Goal: Information Seeking & Learning: Learn about a topic

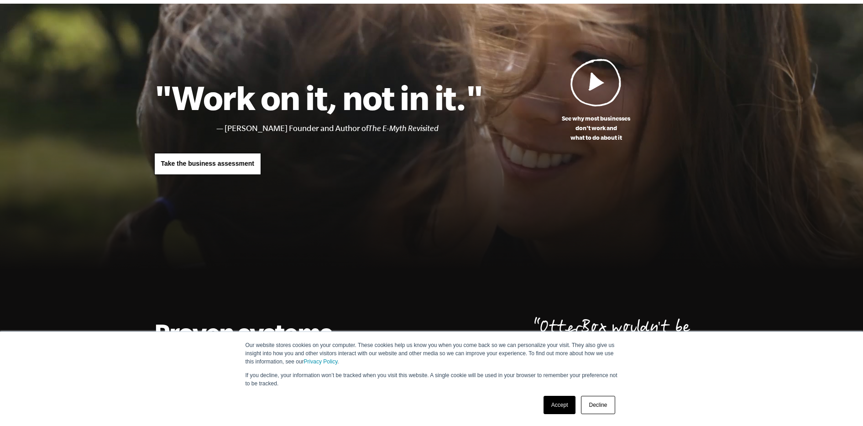
scroll to position [42, 0]
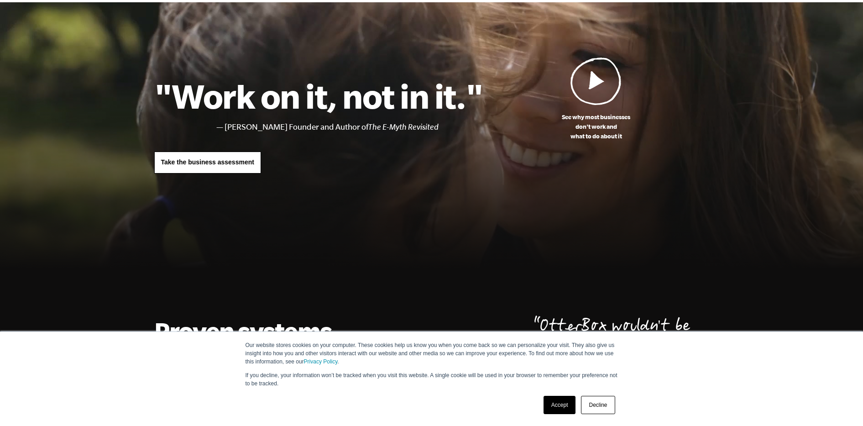
click at [564, 403] on link "Accept" at bounding box center [559, 405] width 32 height 18
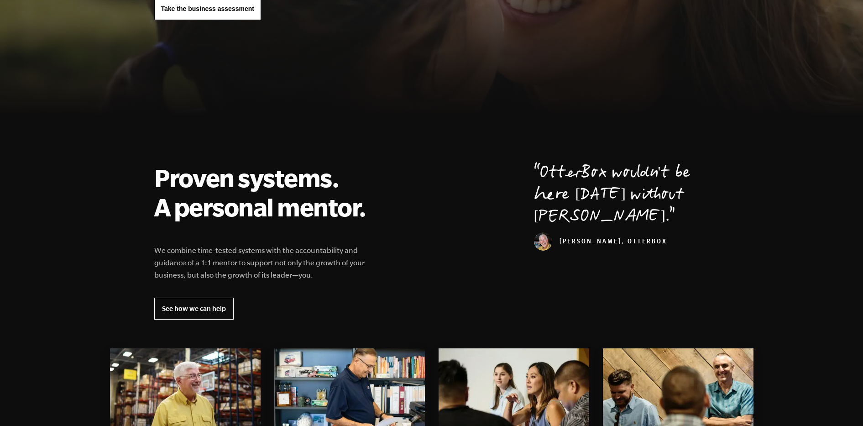
scroll to position [0, 0]
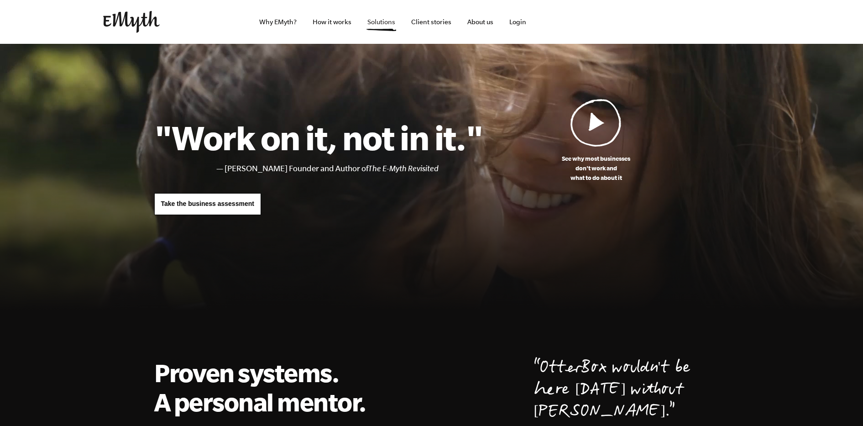
click at [386, 21] on link "Solutions" at bounding box center [381, 22] width 42 height 44
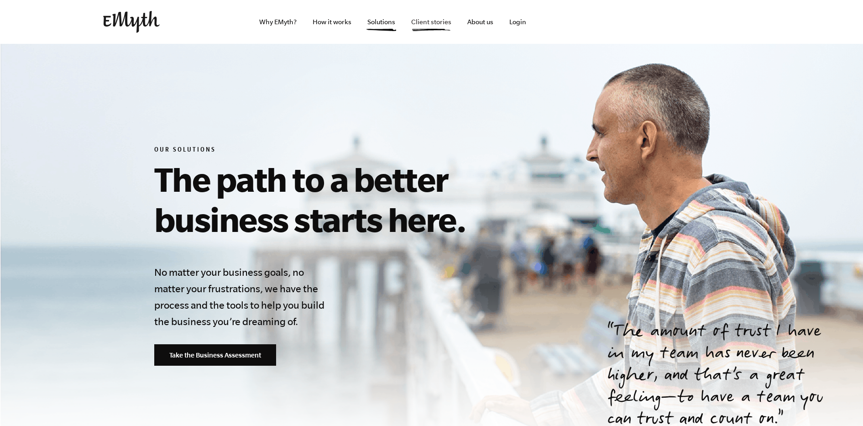
click at [438, 29] on link "Client stories" at bounding box center [431, 22] width 55 height 44
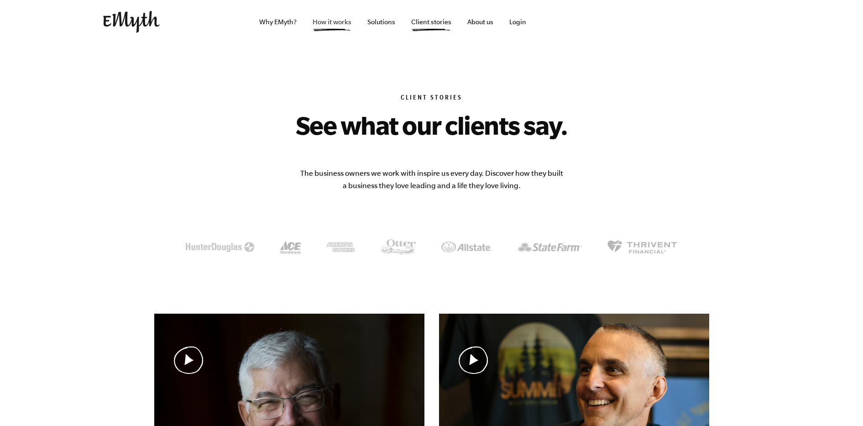
click at [340, 16] on link "How it works" at bounding box center [331, 22] width 53 height 44
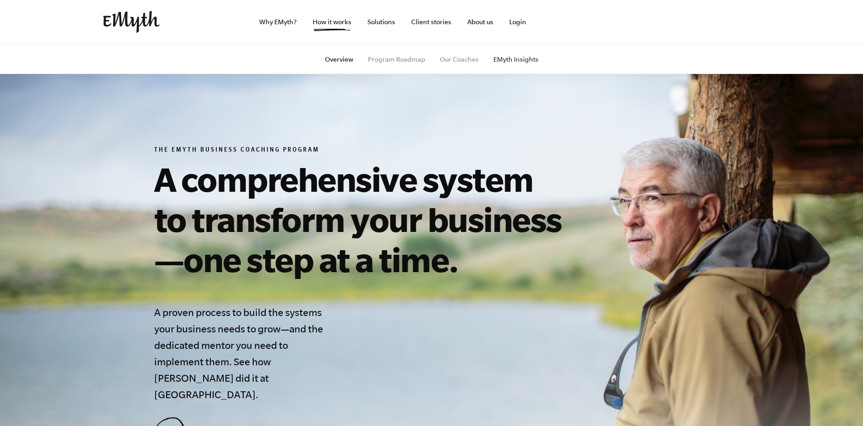
click at [509, 63] on link "EMyth Insights" at bounding box center [515, 59] width 45 height 7
click at [402, 63] on link "Program Roadmap" at bounding box center [396, 59] width 57 height 7
click at [404, 60] on link "Program Roadmap" at bounding box center [396, 59] width 57 height 7
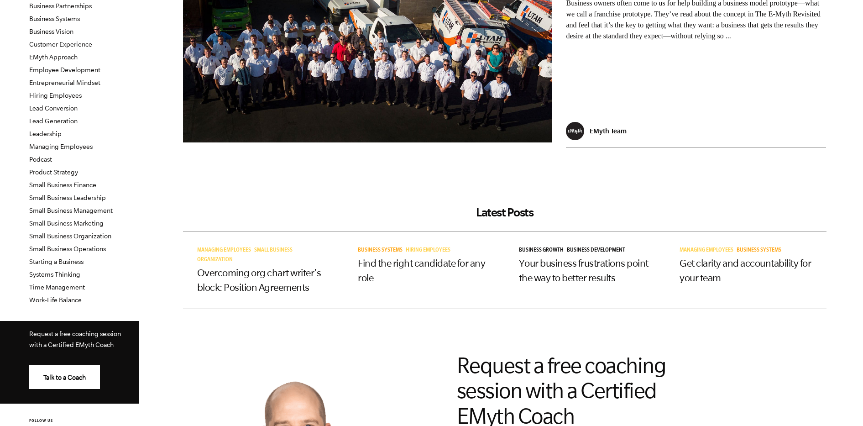
scroll to position [128, 0]
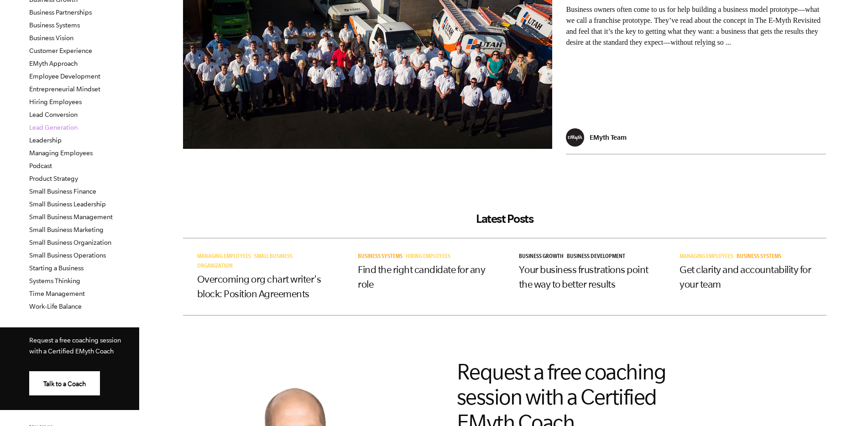
click at [70, 127] on link "Lead Generation" at bounding box center [53, 127] width 48 height 7
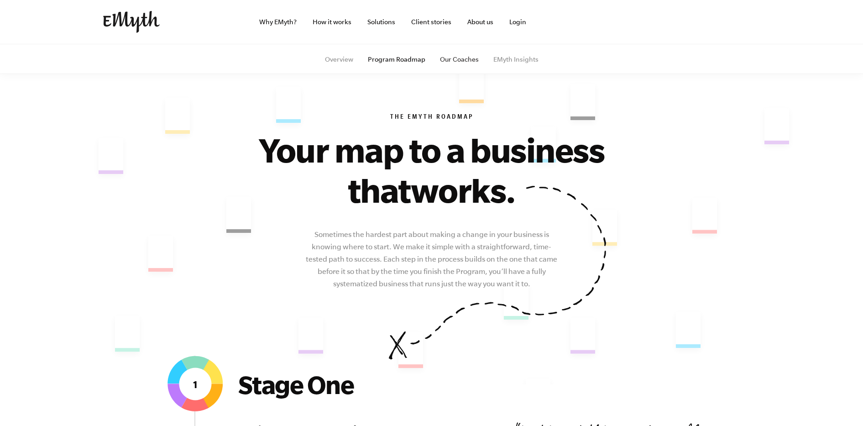
click at [461, 62] on link "Our Coaches" at bounding box center [459, 59] width 39 height 7
